Goal: Check status: Check status

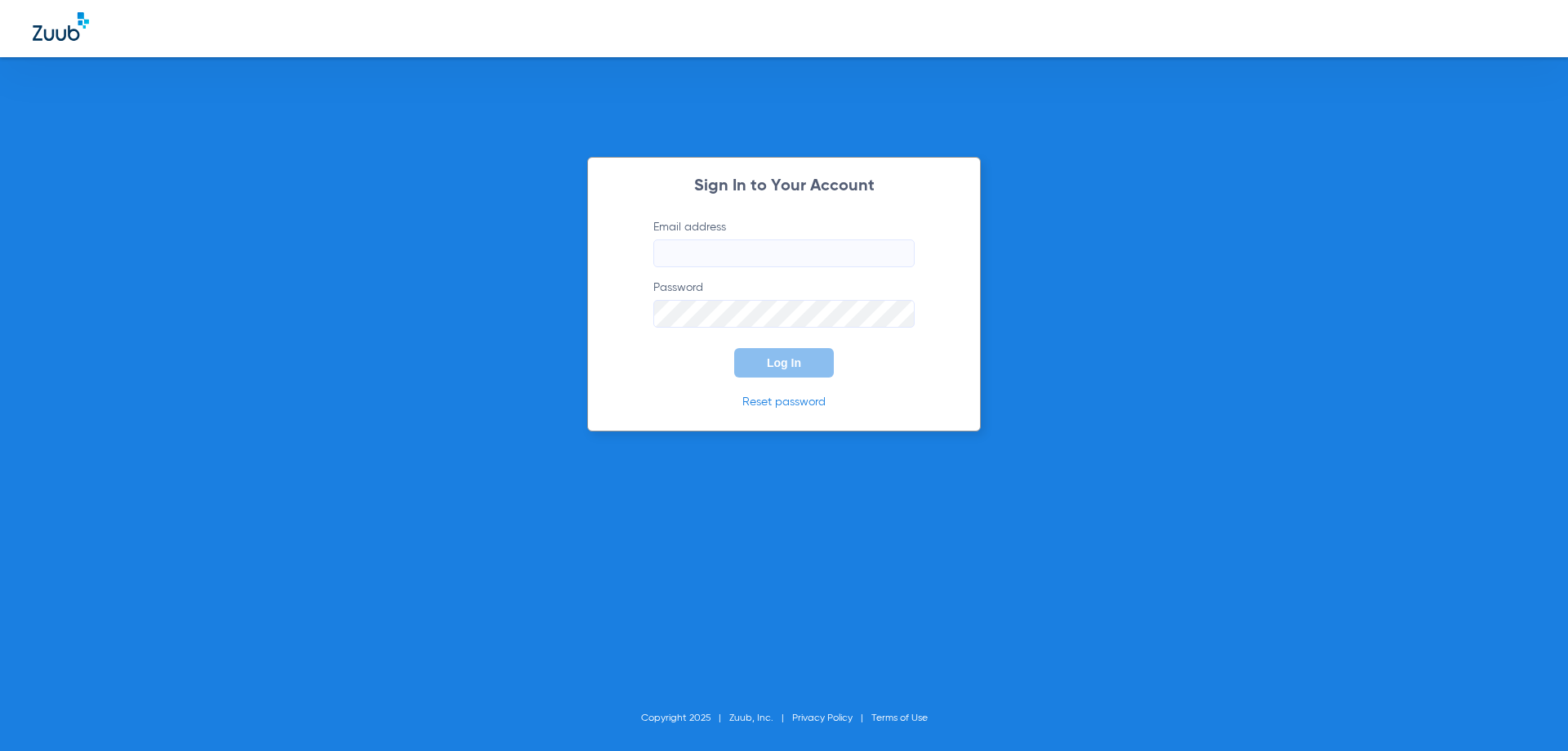
type input "[EMAIL_ADDRESS][DOMAIN_NAME]"
click at [709, 241] on input "[EMAIL_ADDRESS][DOMAIN_NAME]" at bounding box center [783, 253] width 261 height 28
click at [799, 359] on span "Log In" at bounding box center [783, 363] width 34 height 13
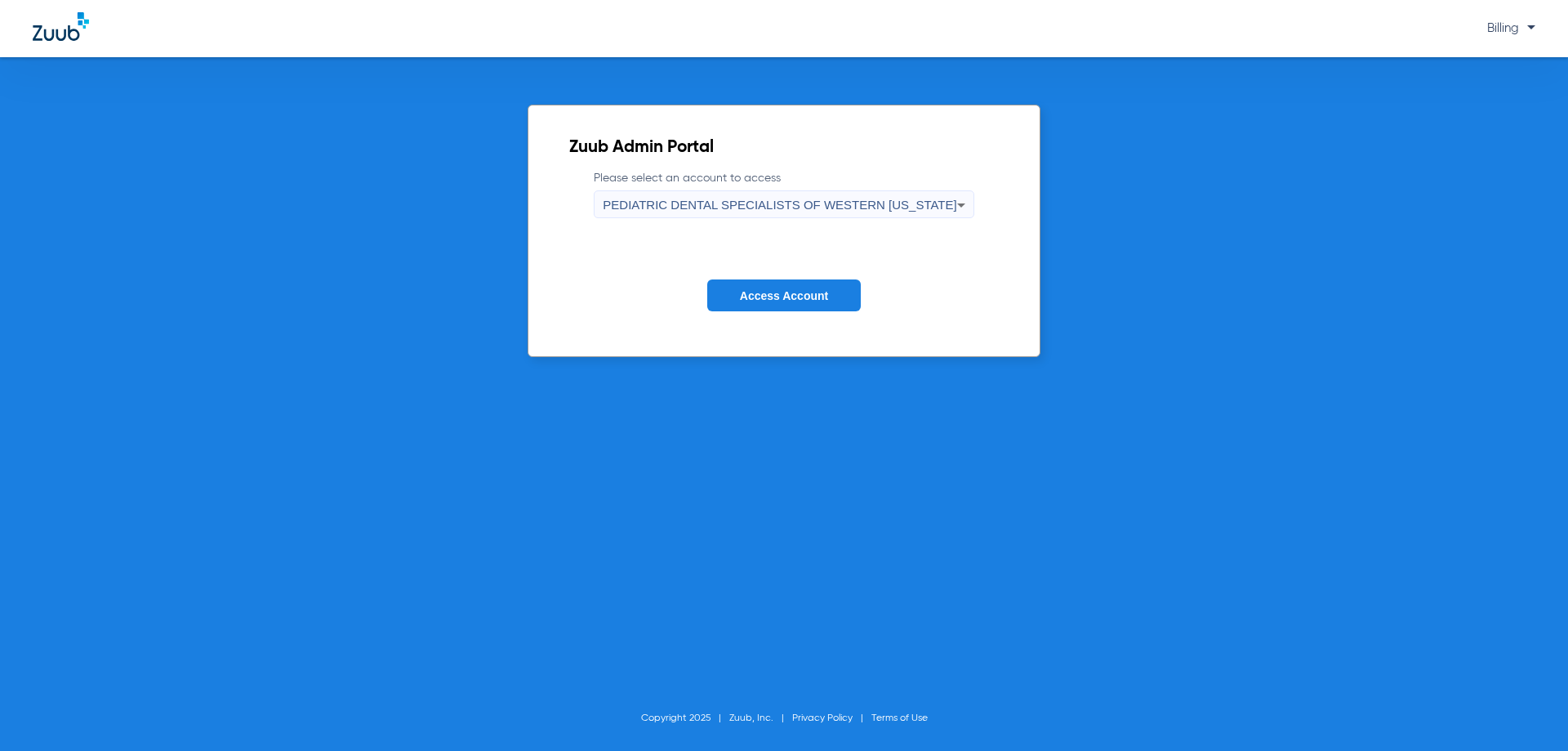
click at [772, 301] on span "Access Account" at bounding box center [783, 296] width 88 height 13
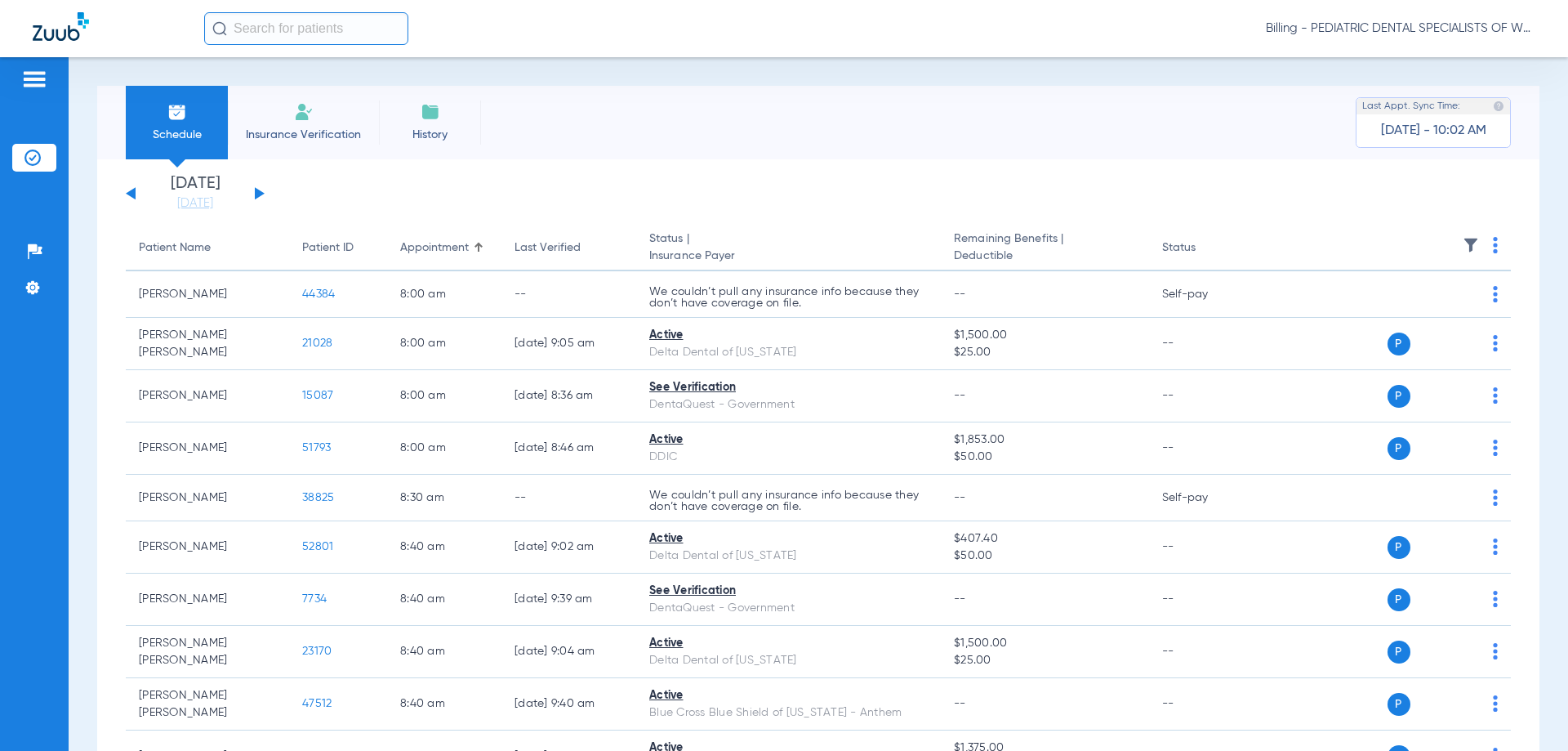
click at [258, 196] on button at bounding box center [259, 192] width 10 height 12
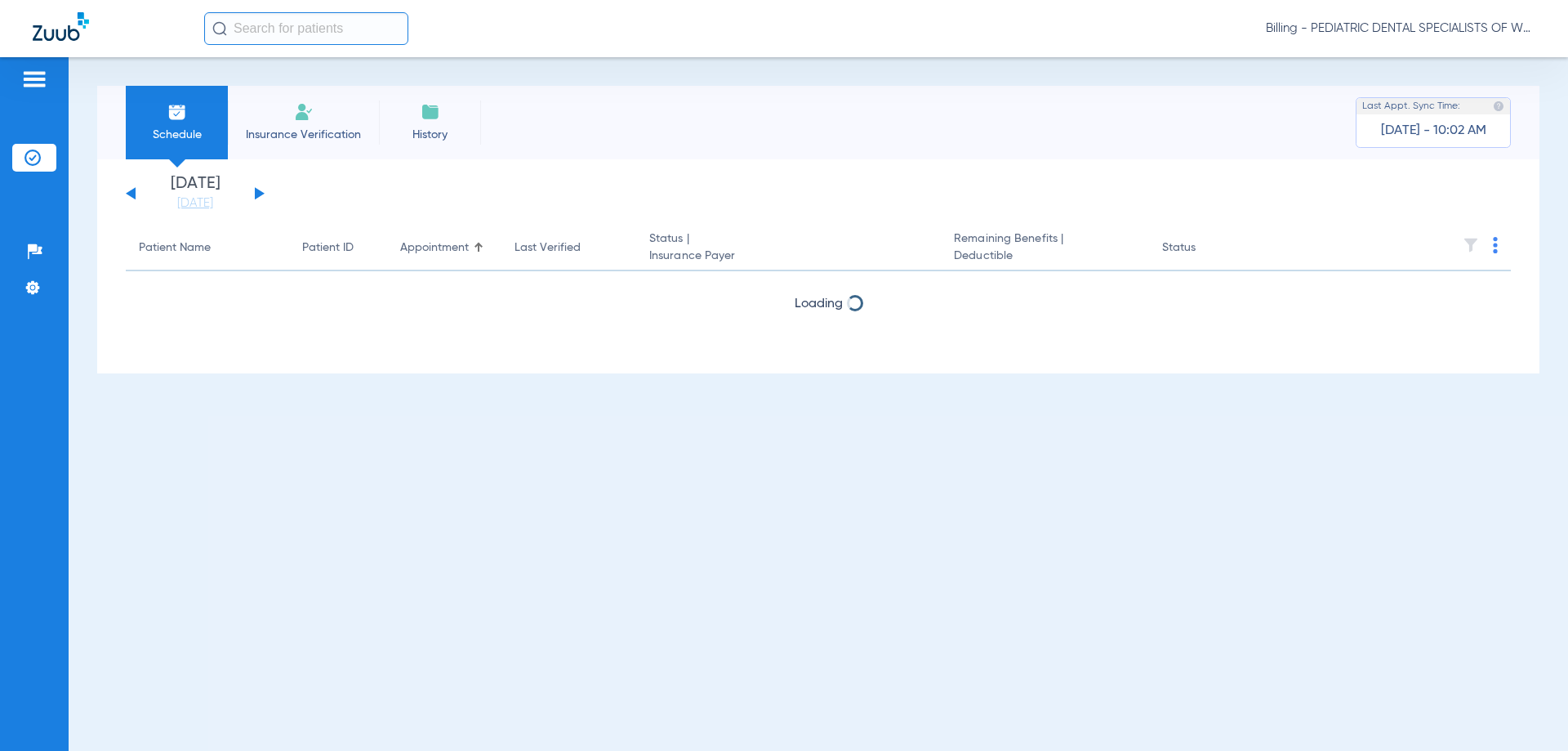
click at [258, 196] on button at bounding box center [259, 192] width 10 height 12
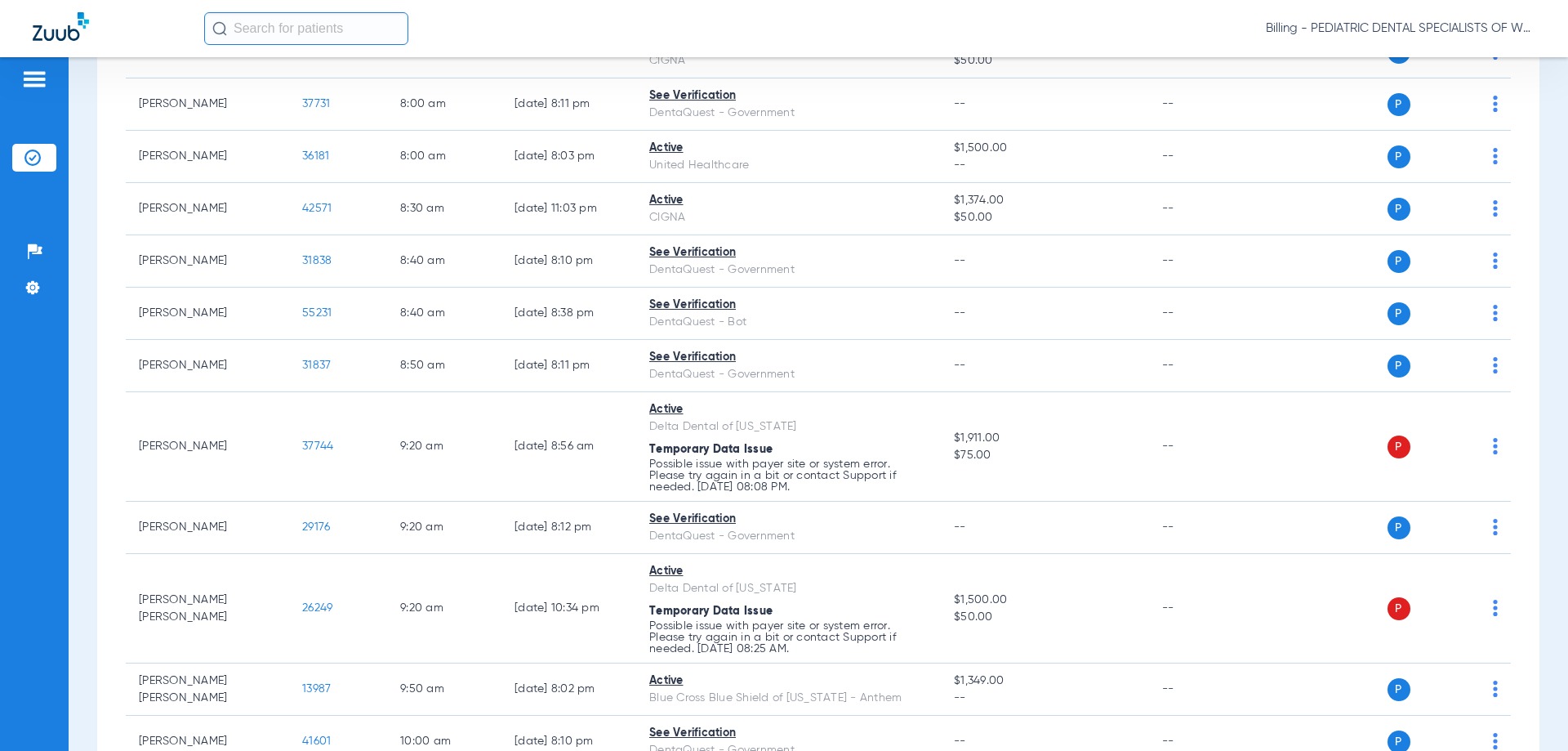
scroll to position [327, 0]
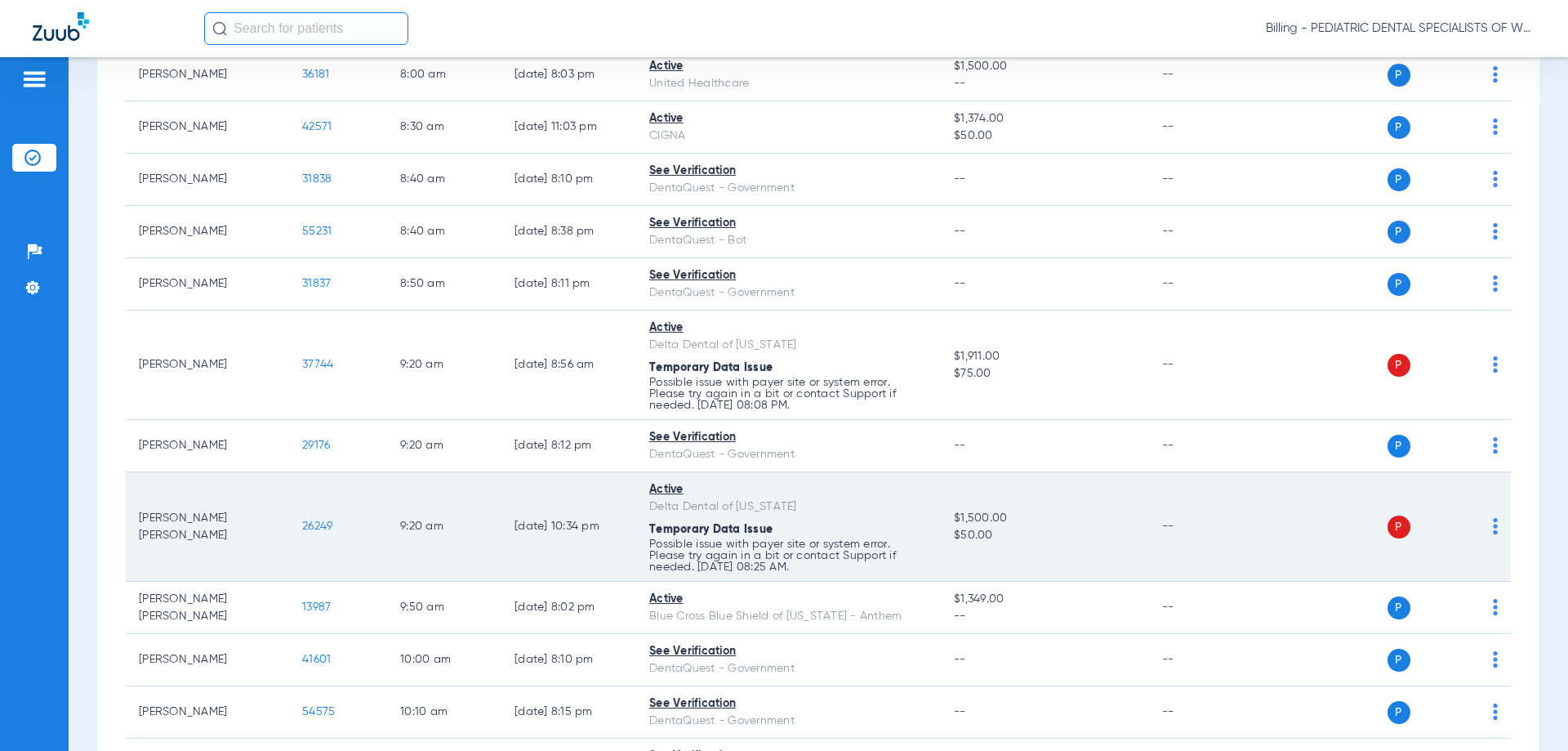
click at [1492, 520] on img at bounding box center [1494, 527] width 5 height 17
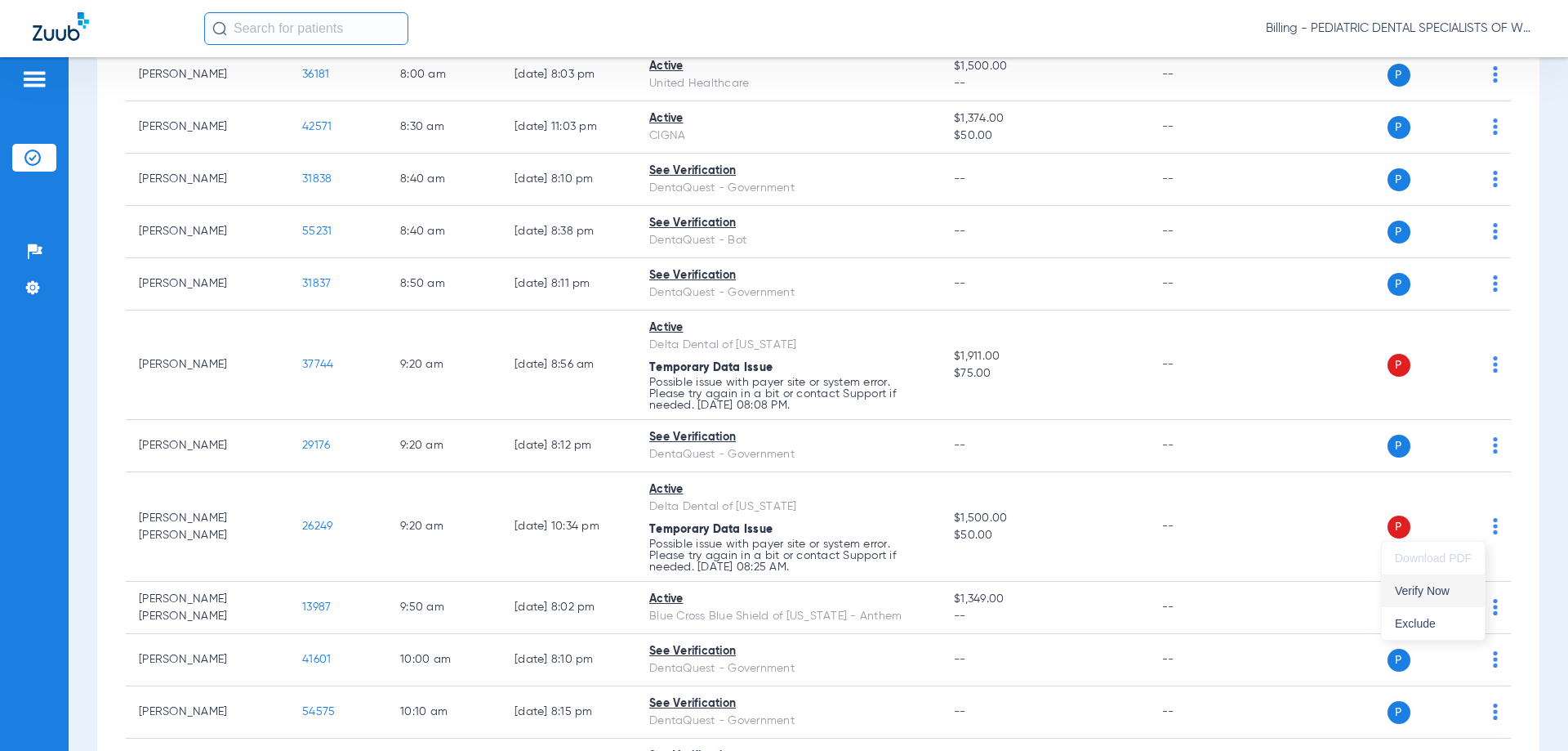
click at [1433, 596] on span "Verify Now" at bounding box center [1432, 590] width 77 height 11
